Goal: Check status: Check status

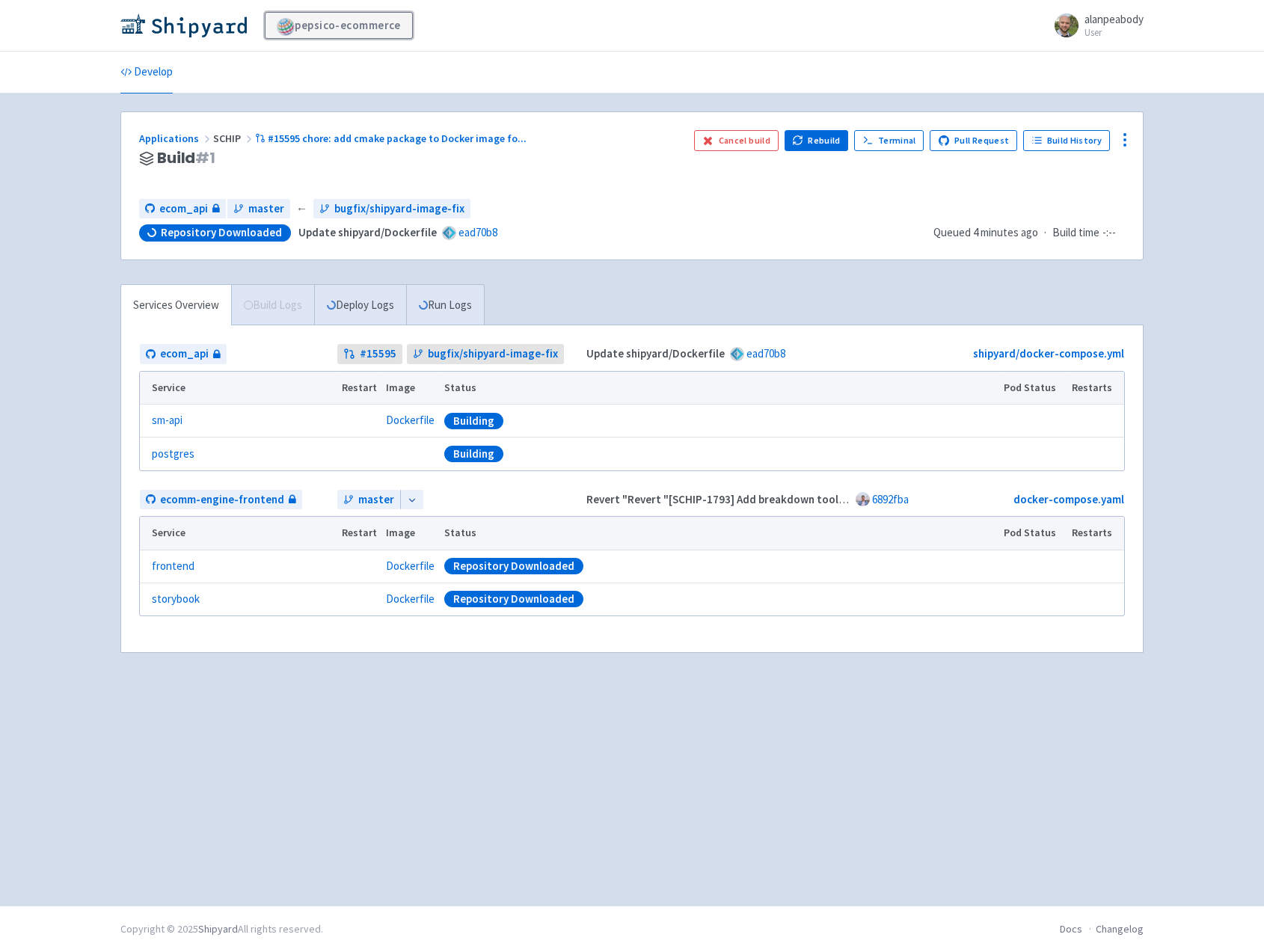
click at [315, 23] on link "pepsico-ecommerce" at bounding box center [339, 25] width 149 height 27
click at [185, 31] on img at bounding box center [183, 26] width 126 height 24
click at [1115, 22] on span "alanpeabody" at bounding box center [1114, 19] width 59 height 14
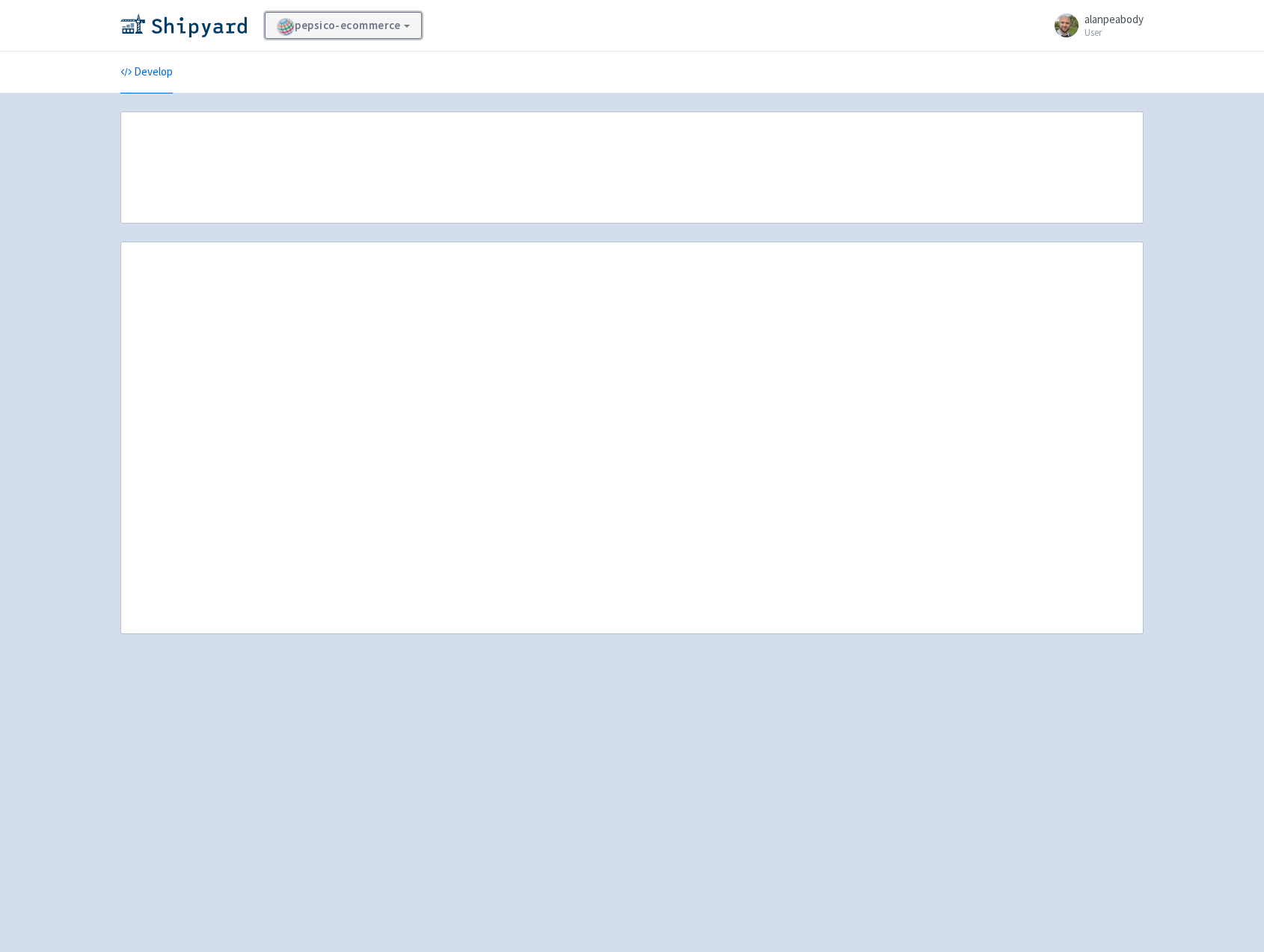
click at [315, 22] on link "pepsico-ecommerce" at bounding box center [344, 25] width 157 height 27
click at [322, 66] on link "View Organizations" at bounding box center [334, 66] width 137 height 23
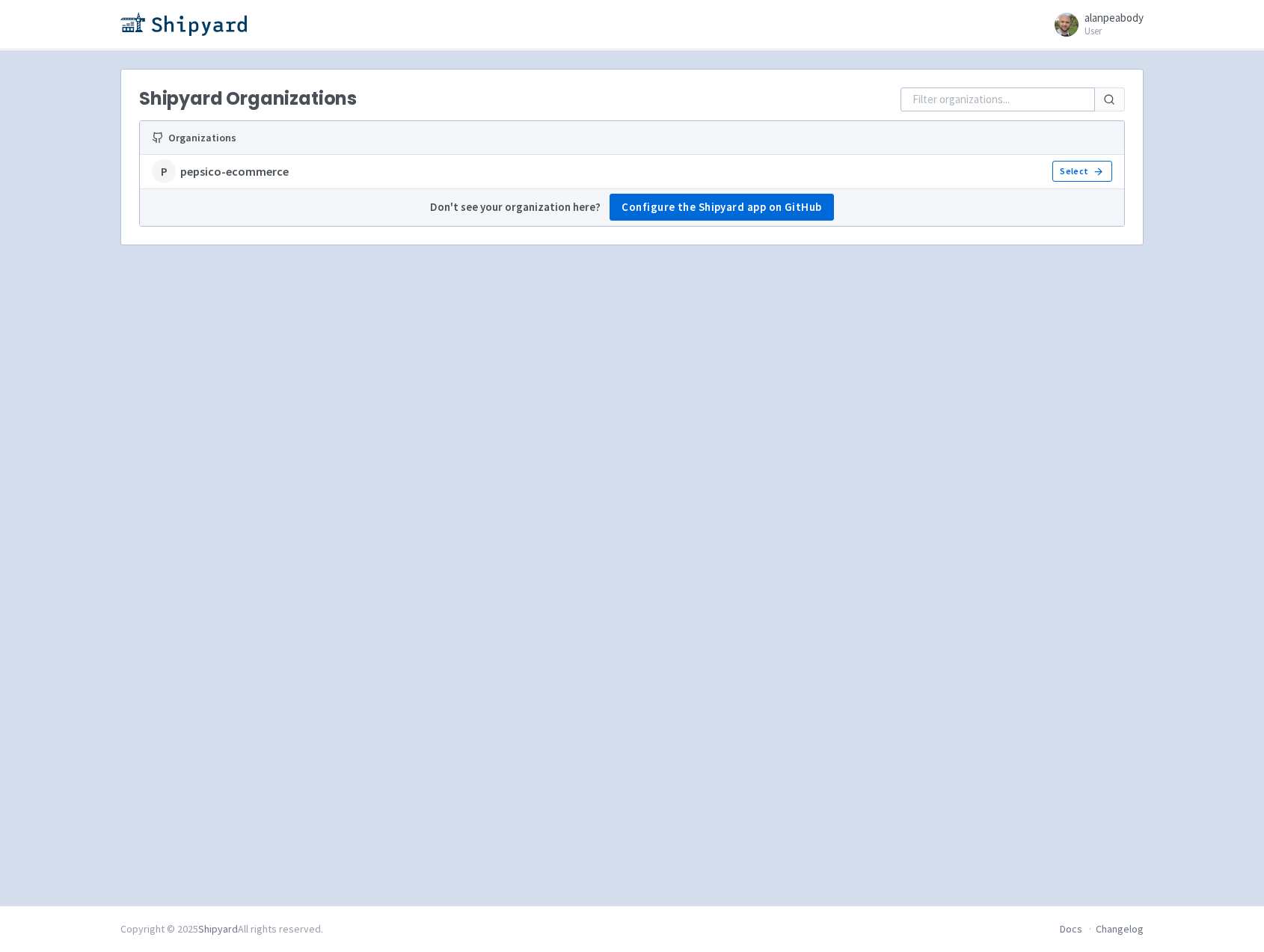
click at [236, 173] on strong "pepsico-ecommerce" at bounding box center [235, 172] width 109 height 17
click at [1083, 171] on link "Select" at bounding box center [1082, 171] width 60 height 21
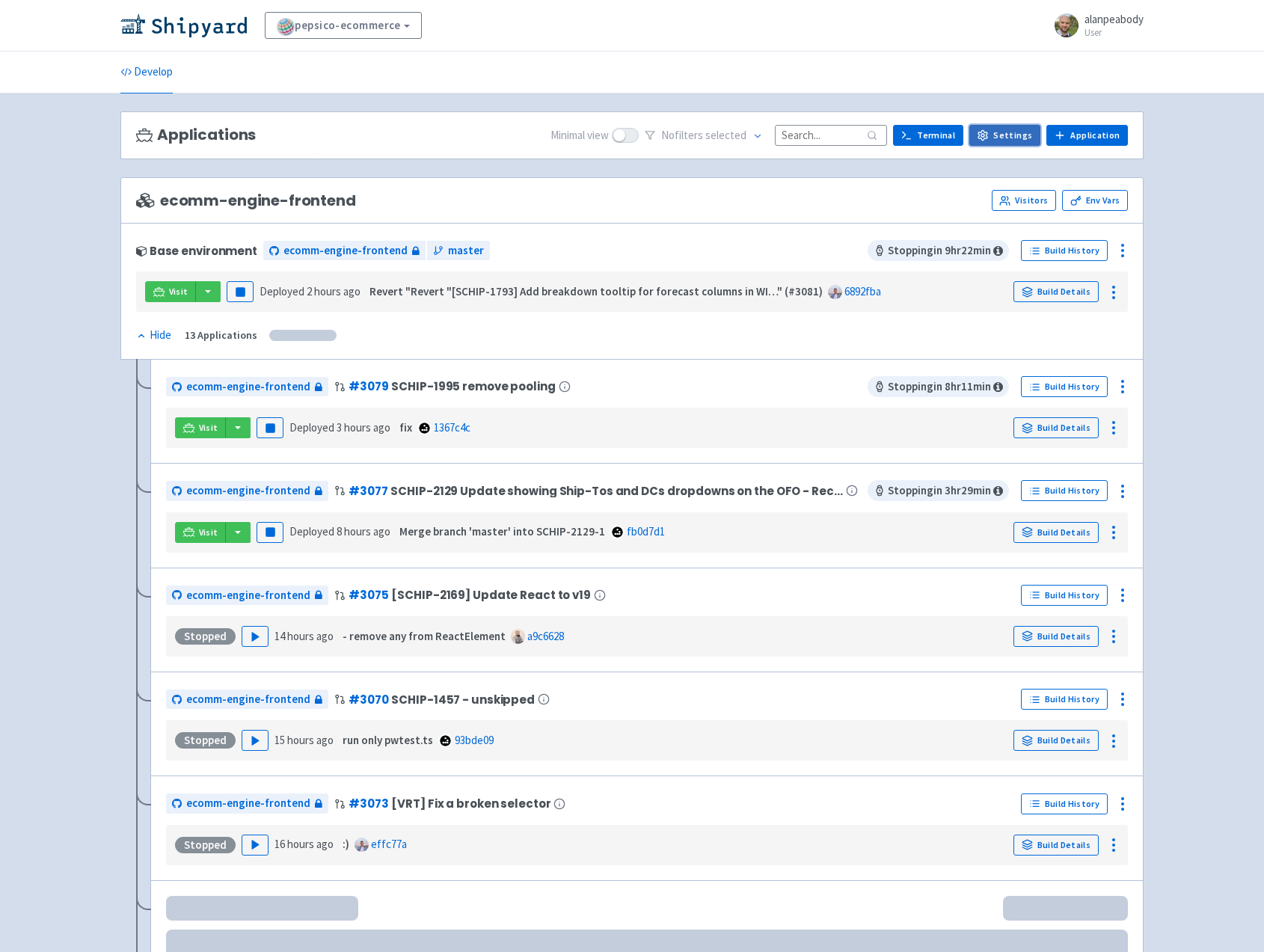
click at [1017, 132] on link "Settings" at bounding box center [1005, 136] width 71 height 21
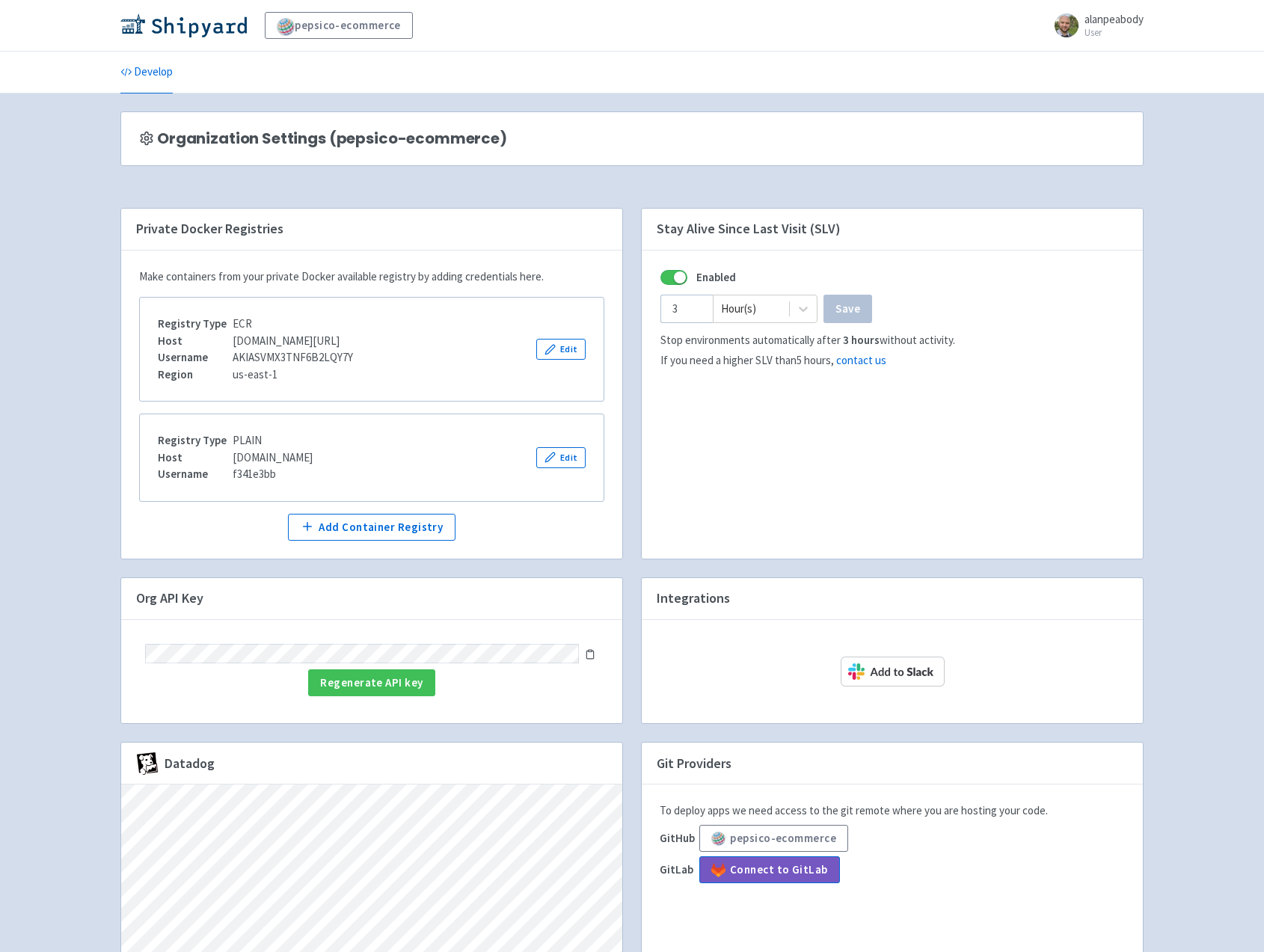
click at [281, 181] on div "Organization Settings (pepsico-ecommerce)" at bounding box center [631, 148] width 1023 height 73
click at [151, 79] on link "Develop" at bounding box center [146, 73] width 53 height 42
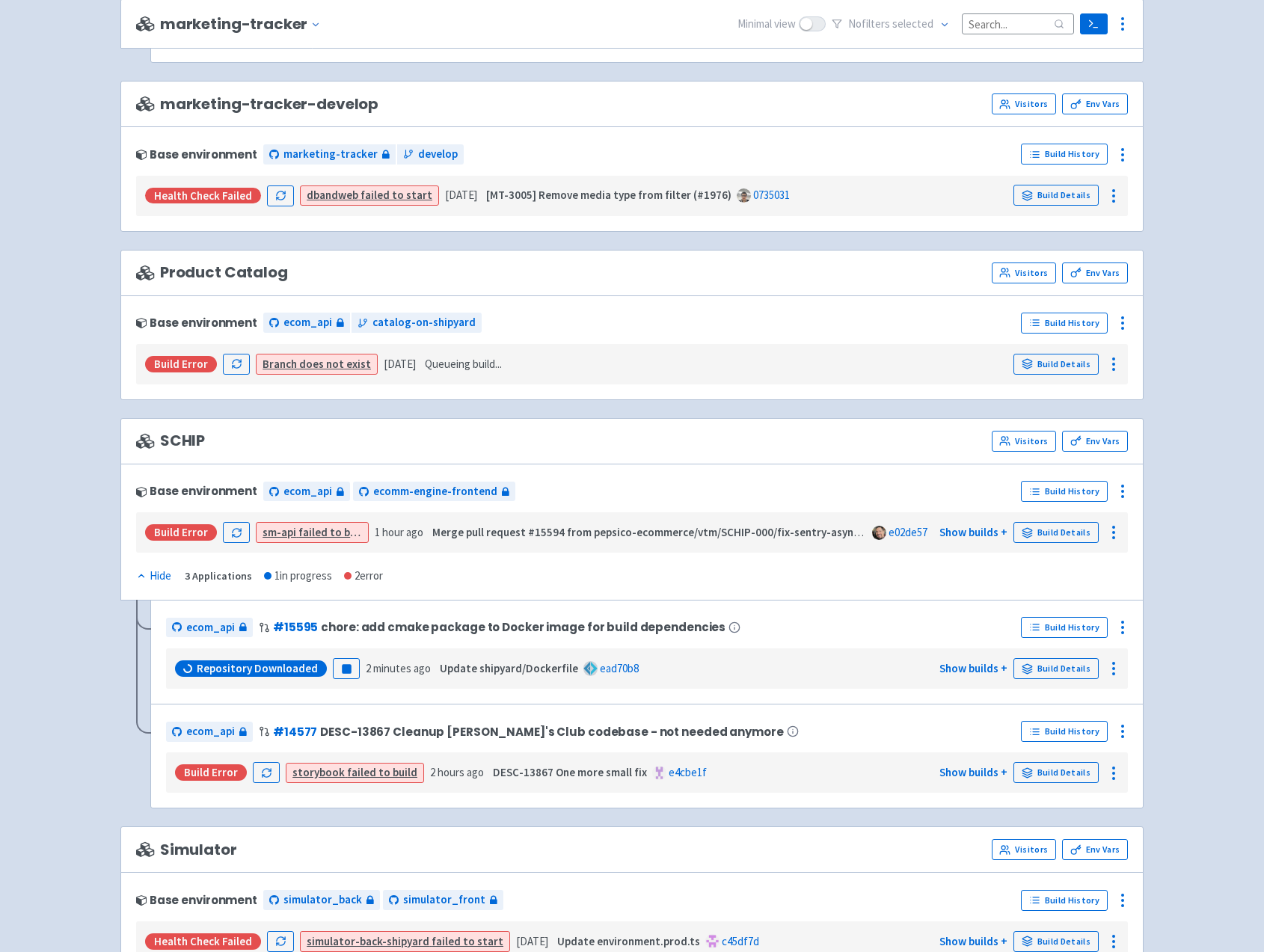
scroll to position [4042, 0]
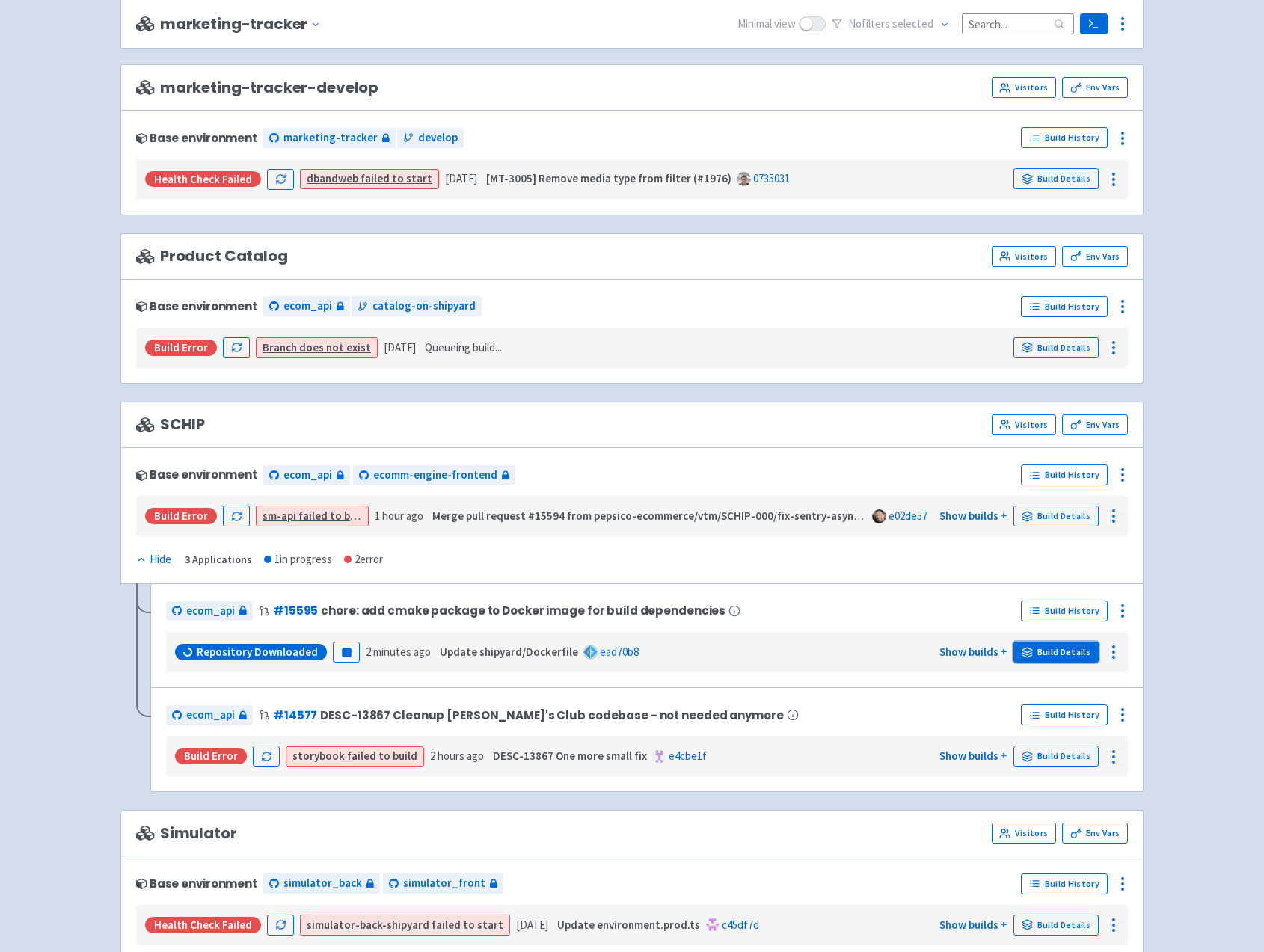
click at [1034, 652] on link "Build Details" at bounding box center [1056, 652] width 85 height 21
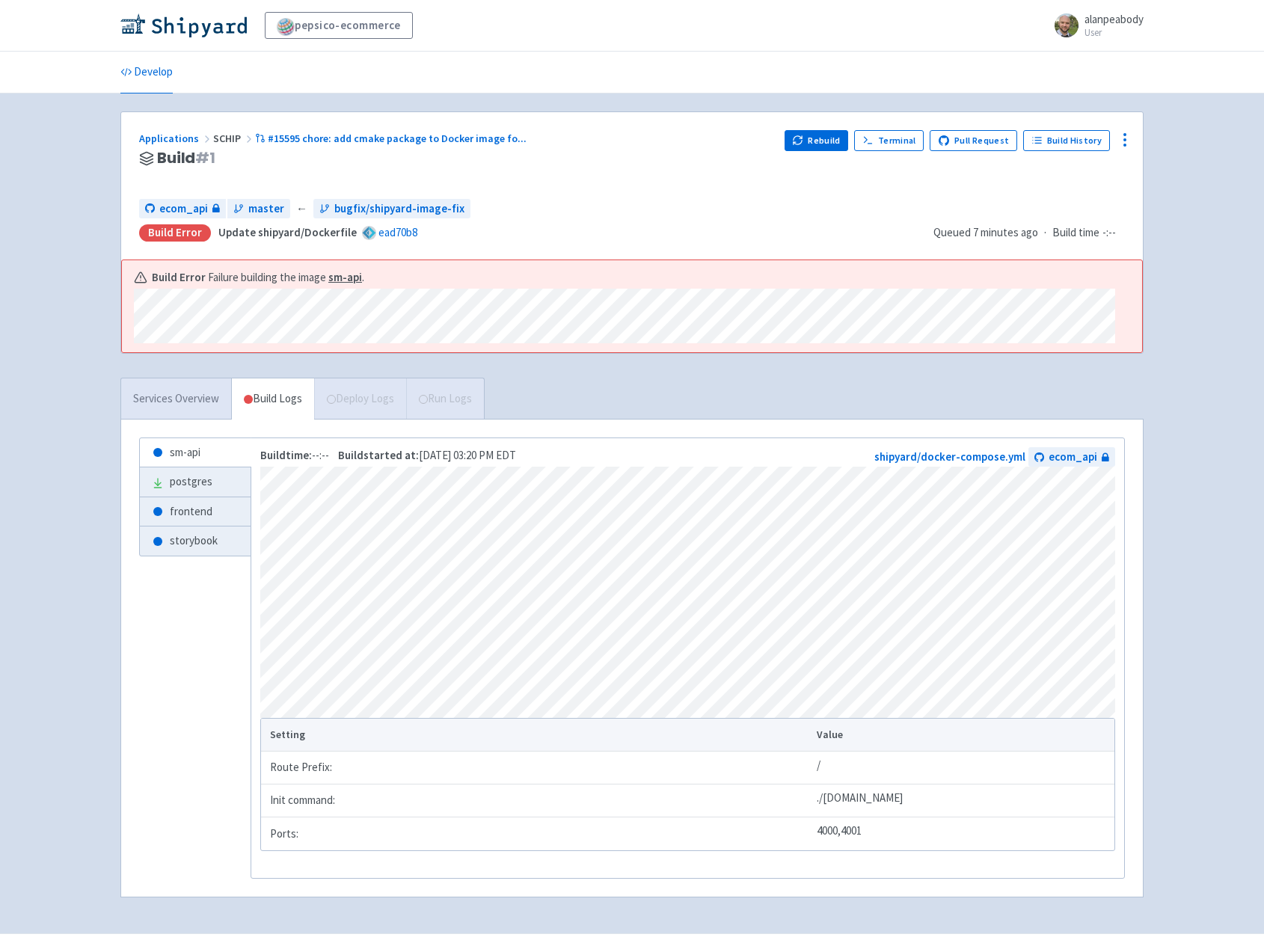
click at [199, 399] on link "Services Overview" at bounding box center [175, 399] width 110 height 41
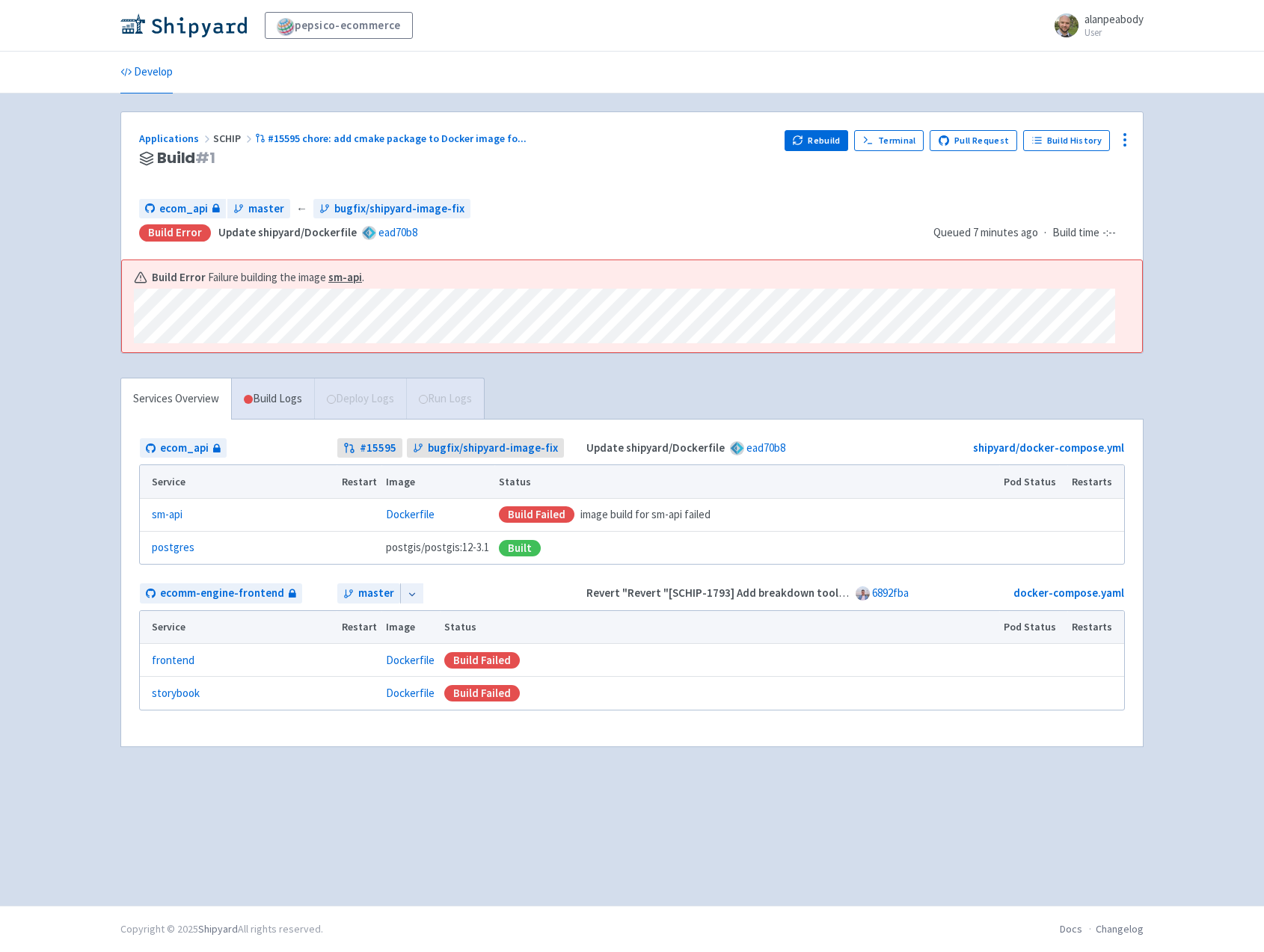
click at [414, 523] on td "Dockerfile" at bounding box center [438, 514] width 113 height 33
click at [264, 394] on link "Build Logs" at bounding box center [273, 399] width 82 height 41
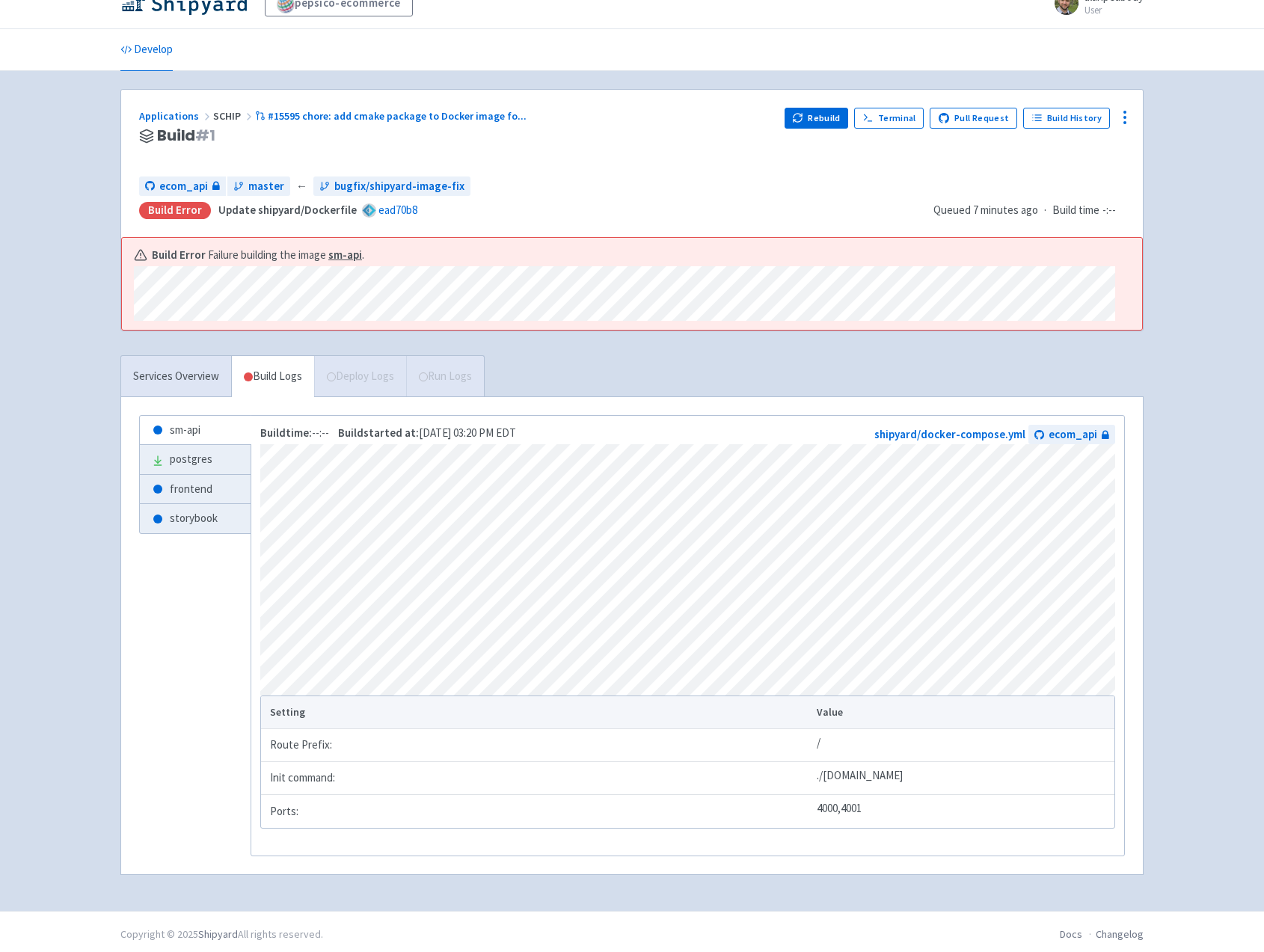
scroll to position [34, 0]
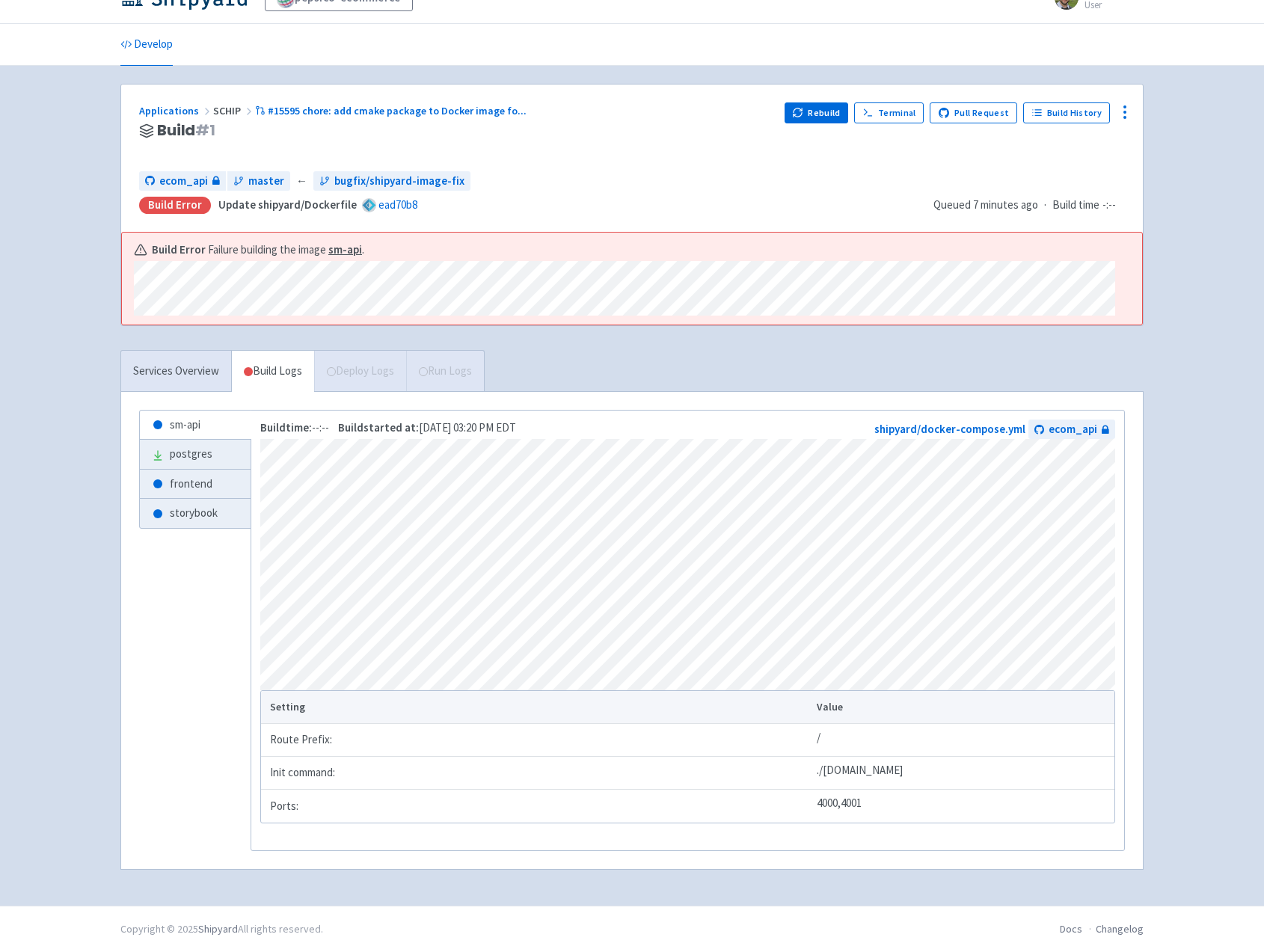
click at [367, 369] on div "Services Overview Build Logs Deploy Logs Run Logs" at bounding box center [302, 370] width 364 height 41
click at [169, 371] on link "Services Overview" at bounding box center [175, 371] width 110 height 41
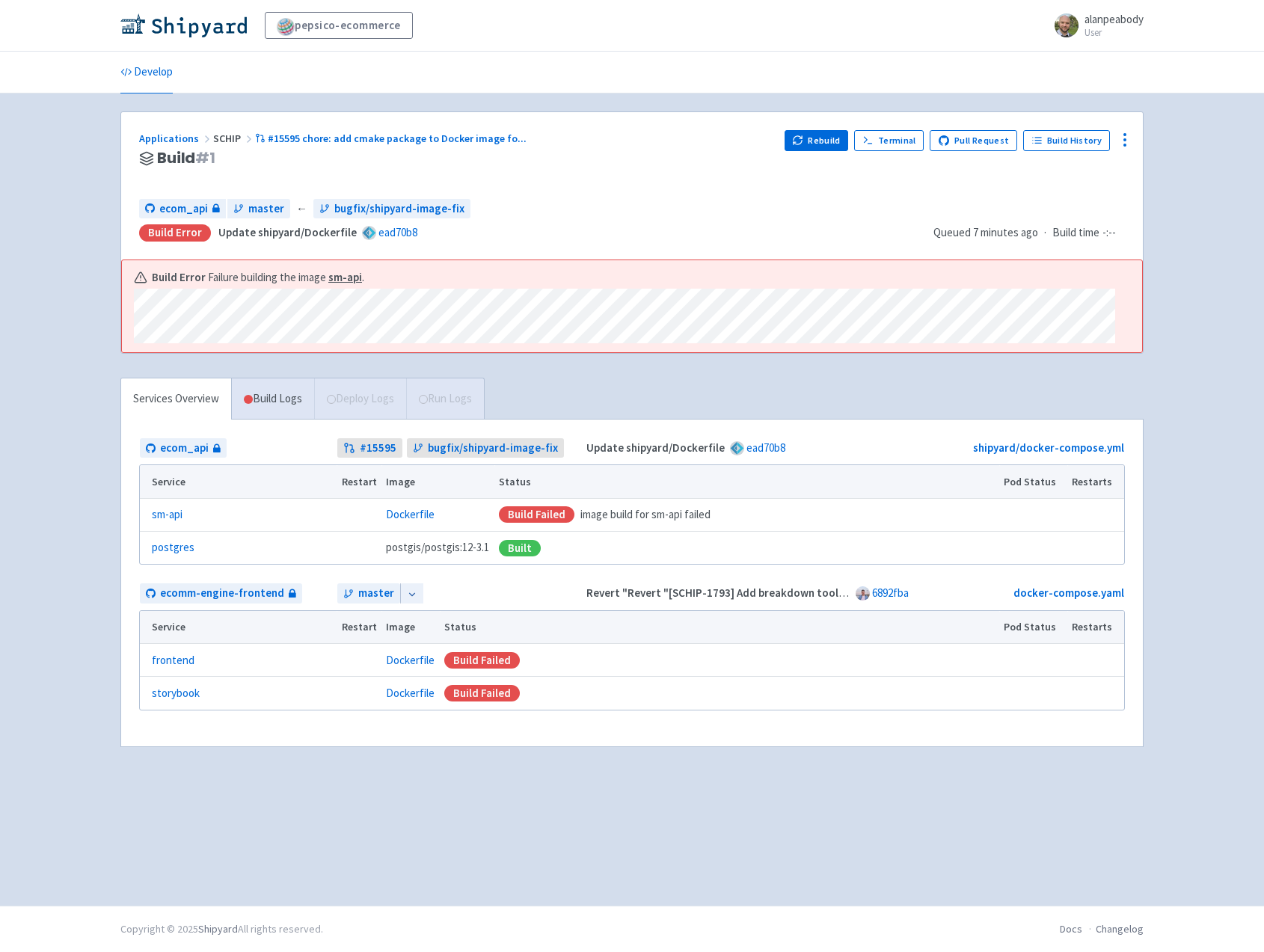
click at [269, 370] on div "Applications SCHIP #15595 chore: add cmake package to Docker image fo ... Build…" at bounding box center [631, 438] width 1023 height 653
click at [276, 397] on link "Build Logs" at bounding box center [273, 399] width 82 height 41
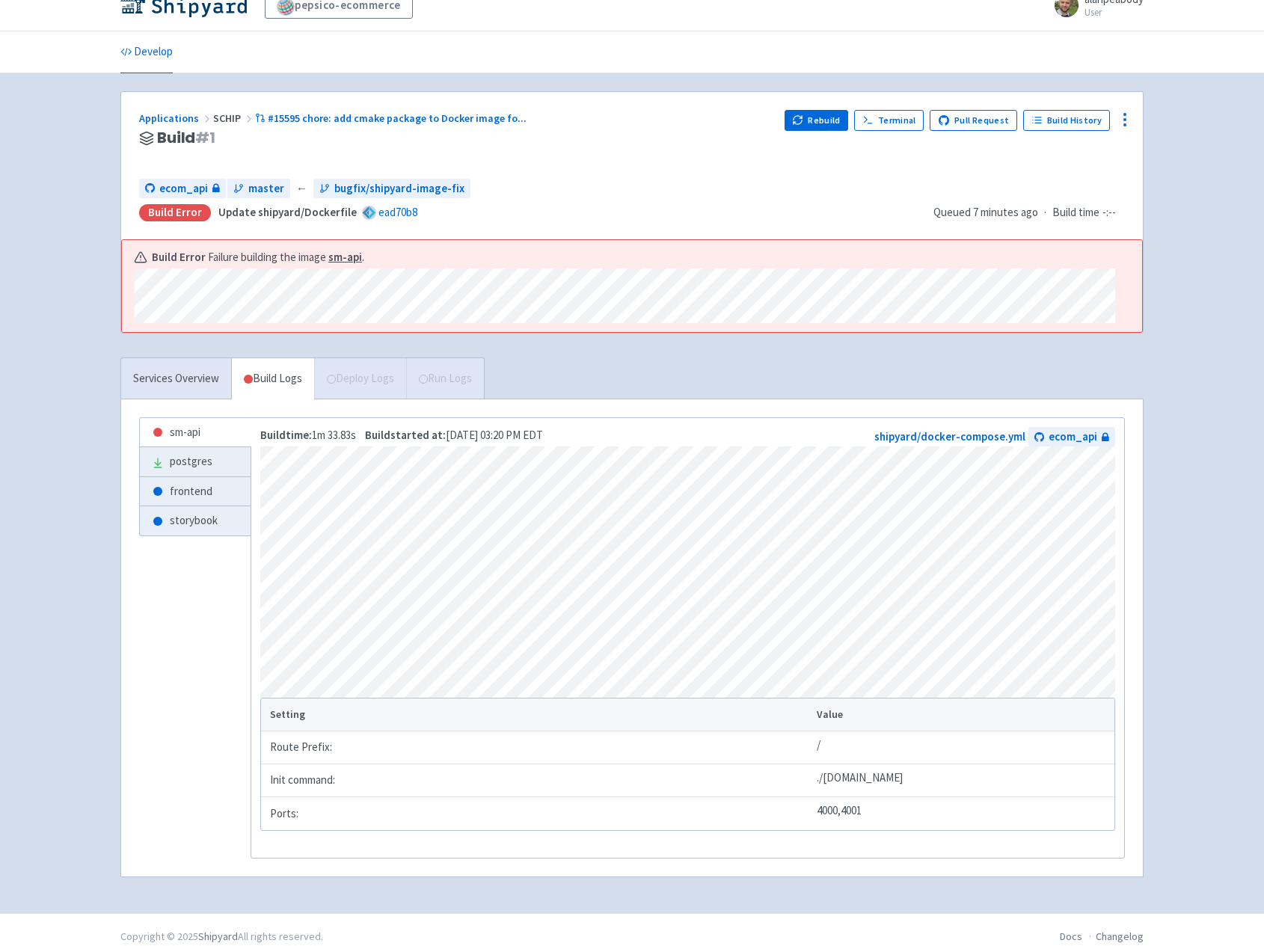
scroll to position [34, 0]
